Goal: Task Accomplishment & Management: Manage account settings

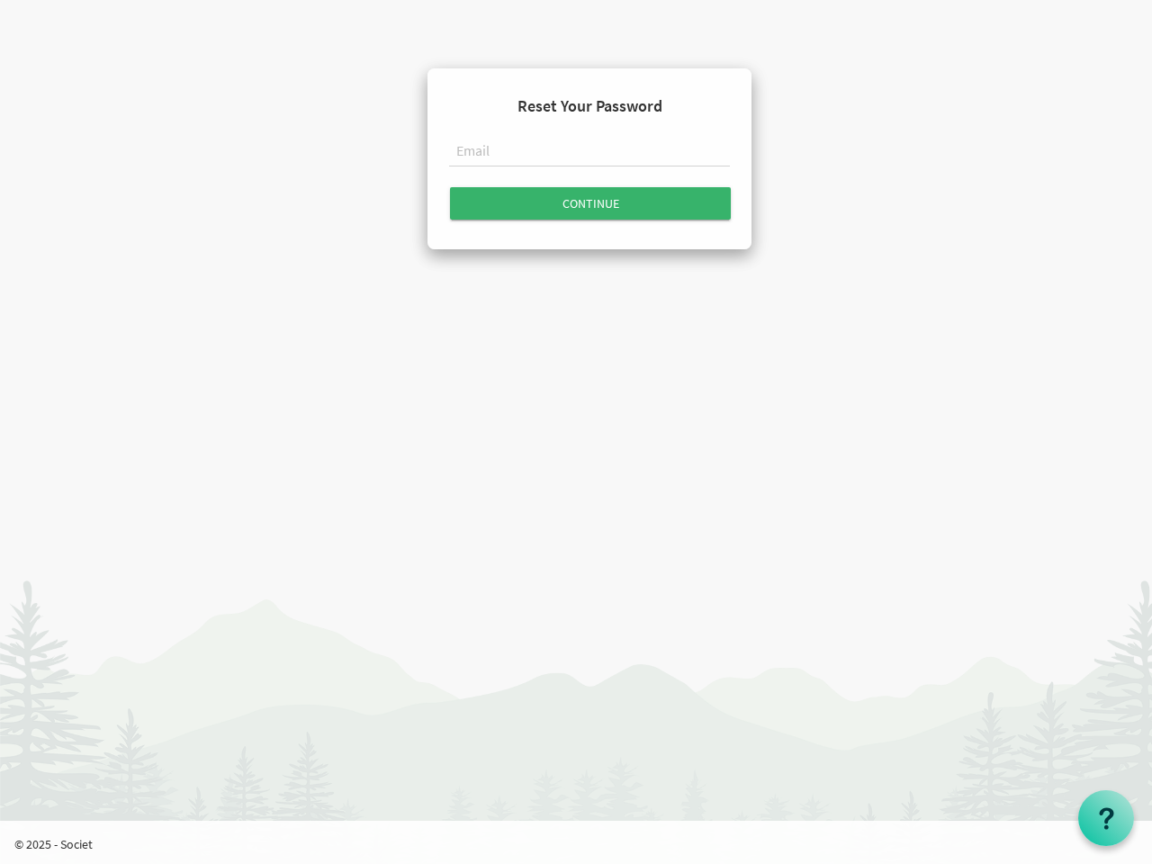
click at [589, 155] on input "text" at bounding box center [589, 152] width 281 height 31
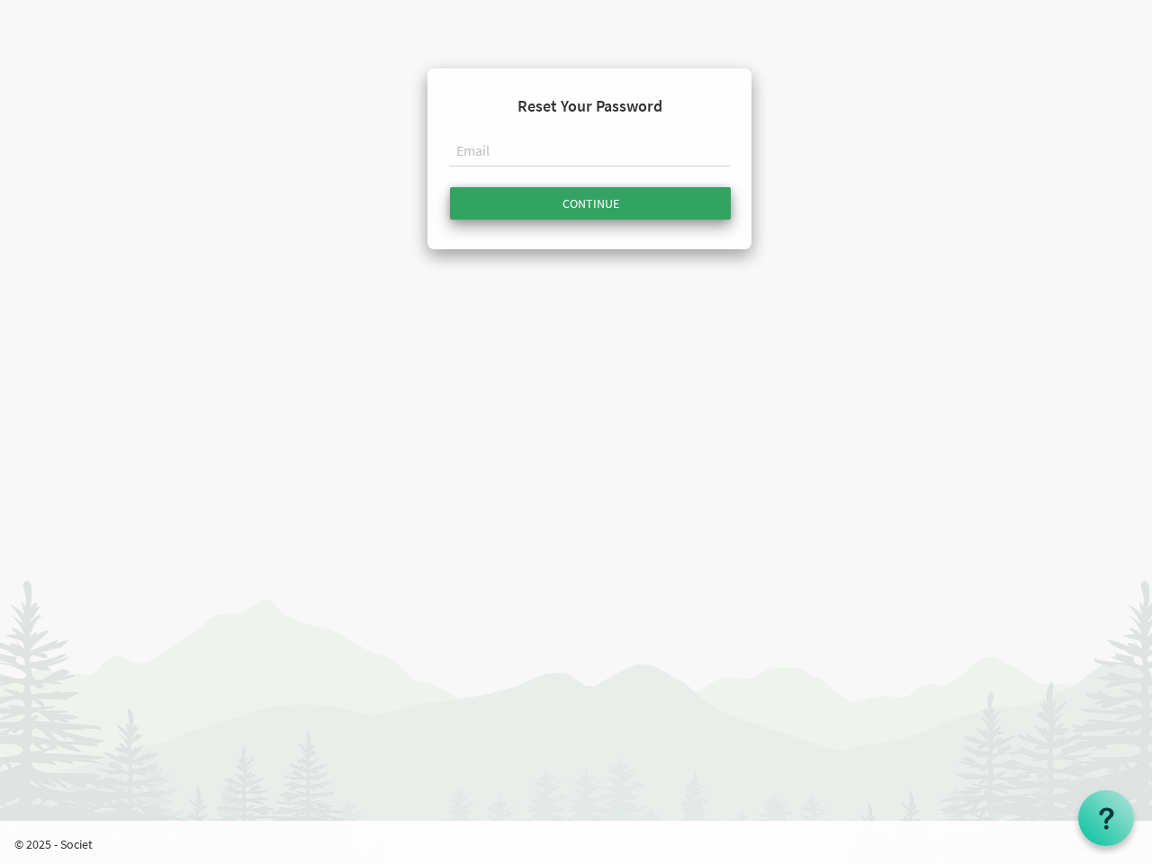
click at [590, 203] on input "Continue" at bounding box center [590, 203] width 281 height 32
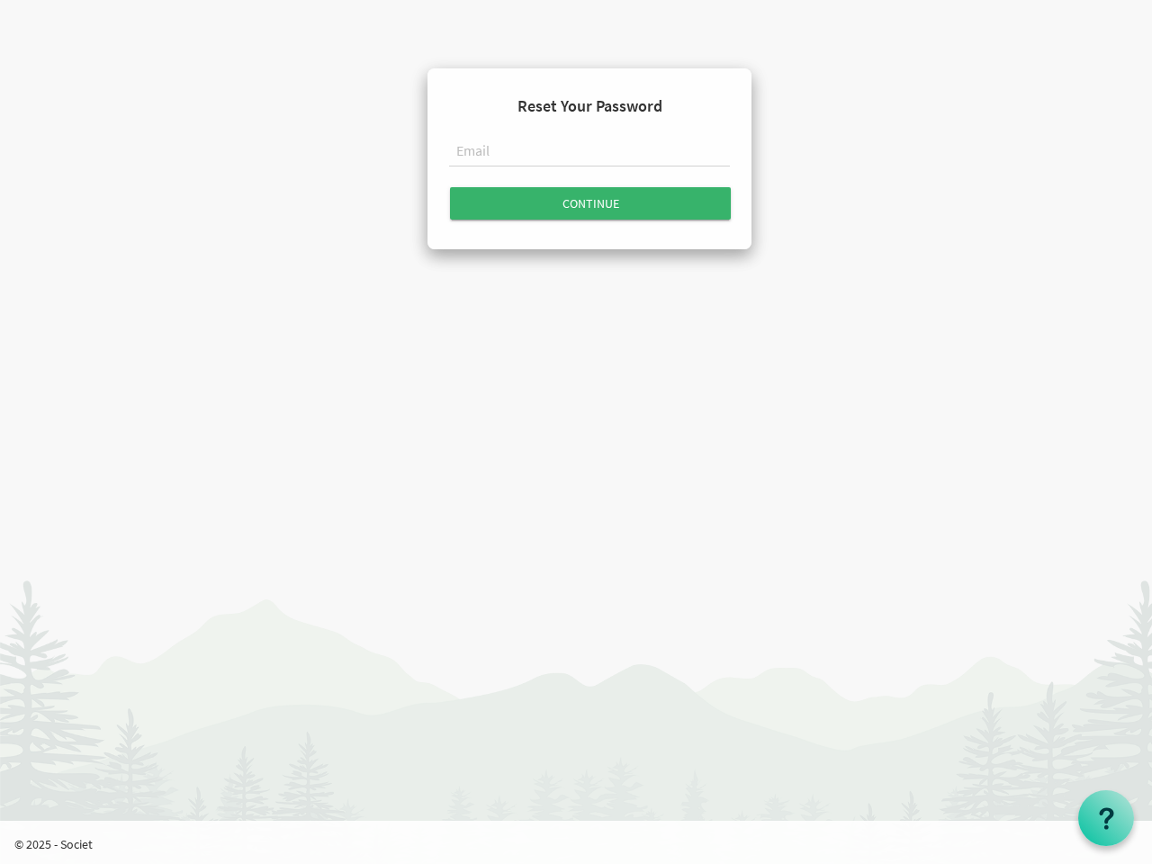
click at [1106, 818] on use at bounding box center [1106, 818] width 14 height 22
